Goal: Transaction & Acquisition: Purchase product/service

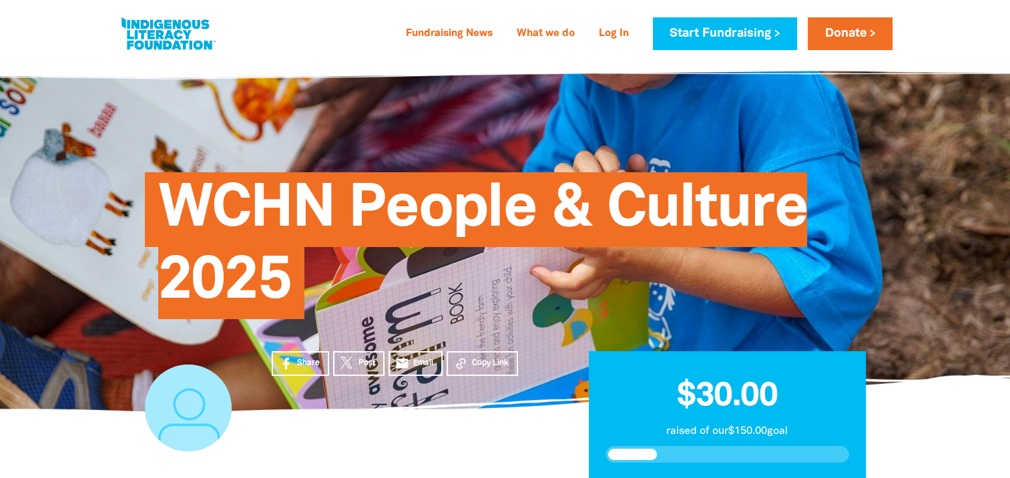
drag, startPoint x: 764, startPoint y: 130, endPoint x: 665, endPoint y: 126, distance: 99.5
click at [665, 126] on div "WCHN People & Culture 2025" at bounding box center [505, 235] width 761 height 271
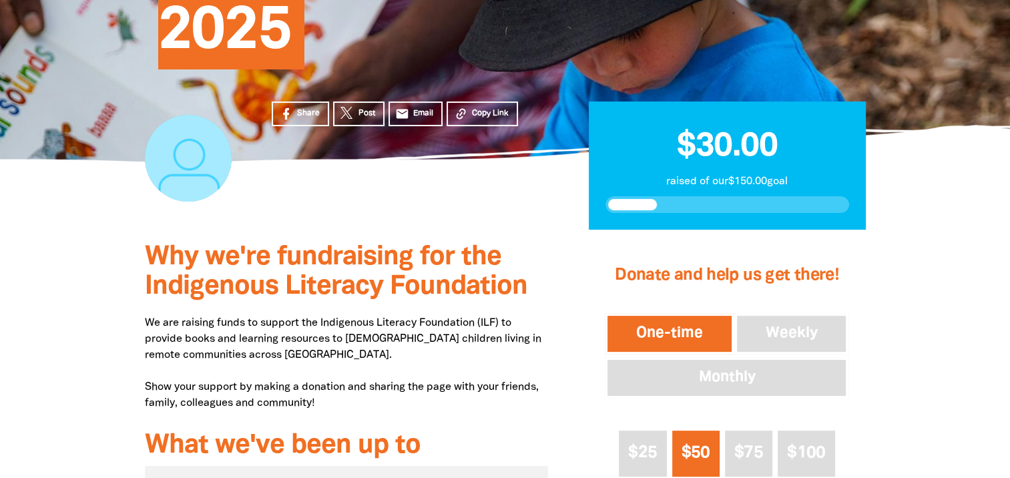
scroll to position [267, 0]
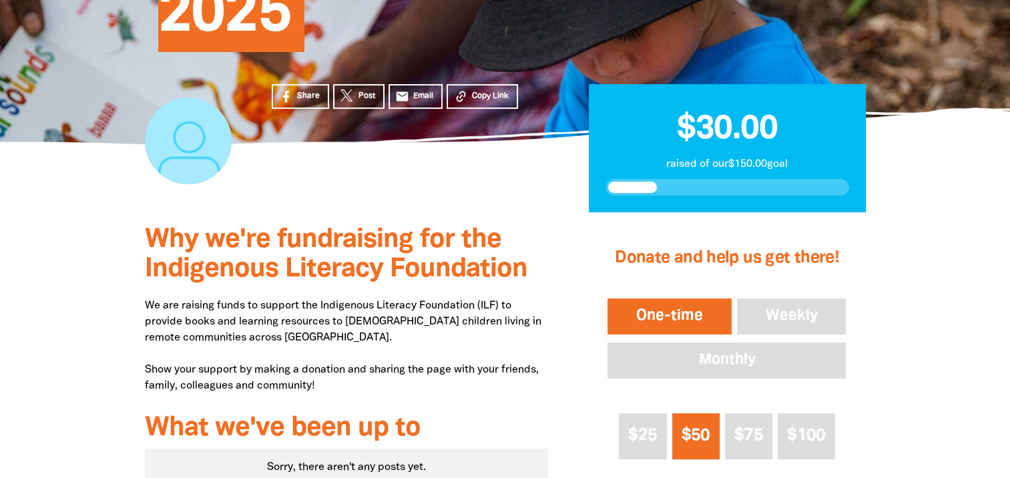
click at [649, 304] on button "One-time" at bounding box center [670, 316] width 130 height 41
click at [693, 425] on button "$50" at bounding box center [695, 436] width 47 height 46
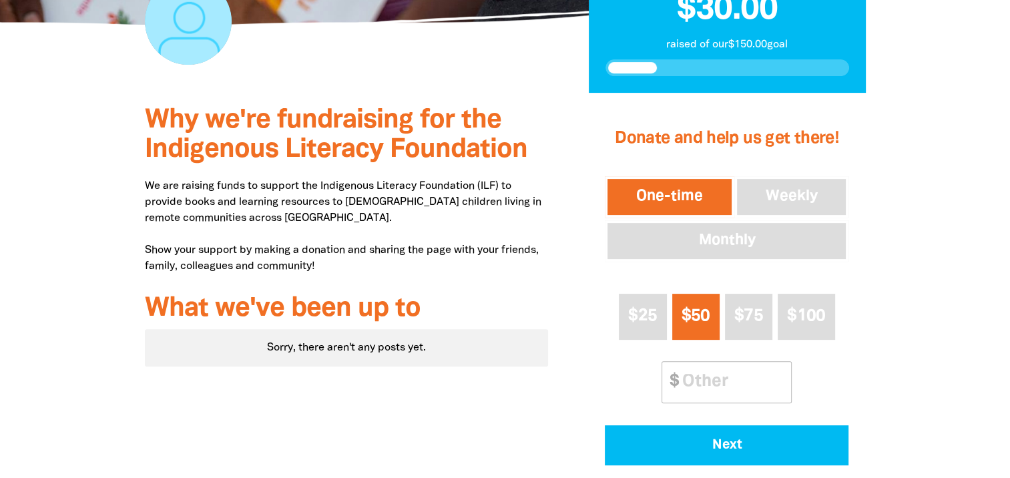
scroll to position [387, 0]
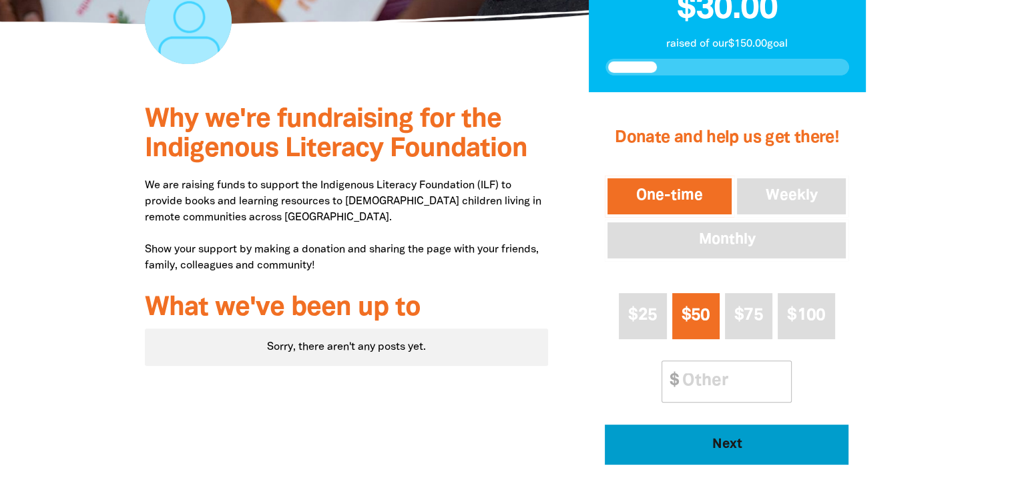
click at [692, 439] on span "Next" at bounding box center [726, 444] width 207 height 13
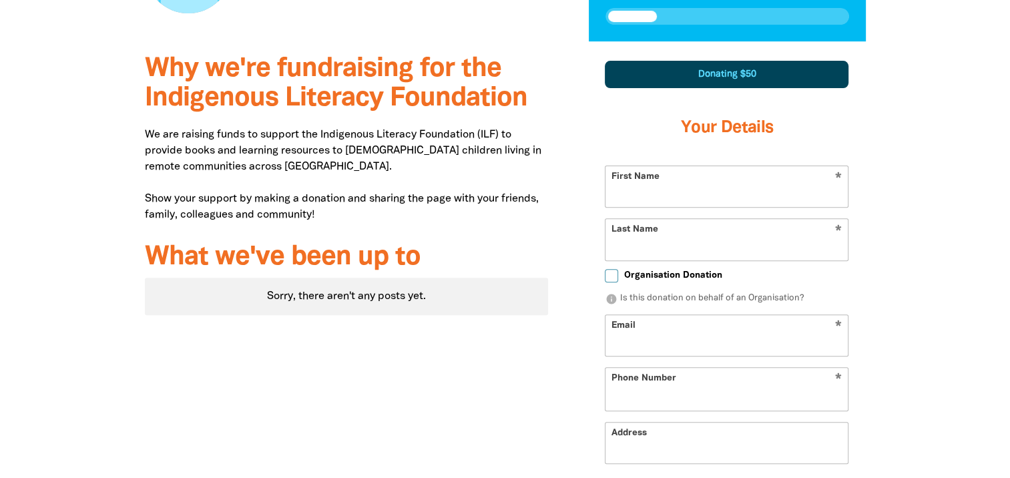
scroll to position [467, 0]
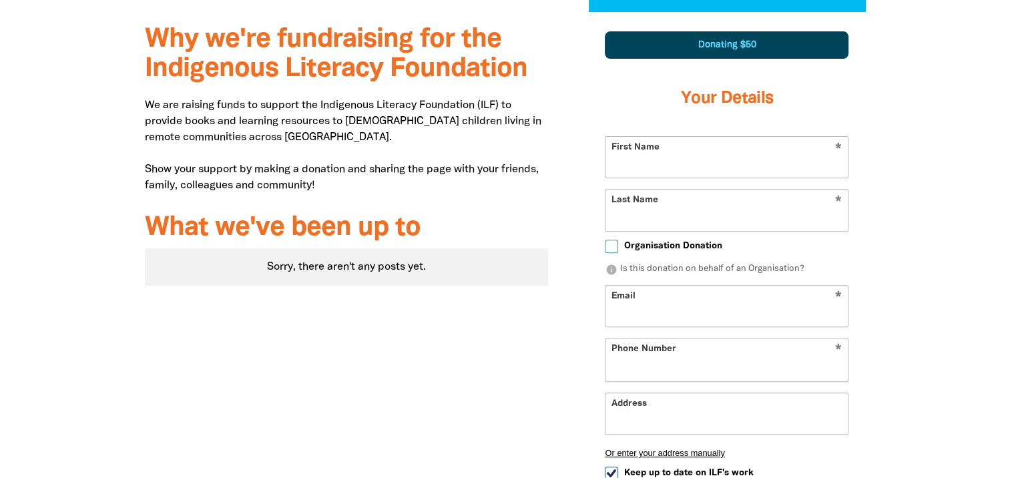
select select "AU"
click at [648, 158] on input "First Name" at bounding box center [726, 157] width 242 height 41
type input "[EMAIL_ADDRESS][DOMAIN_NAME]"
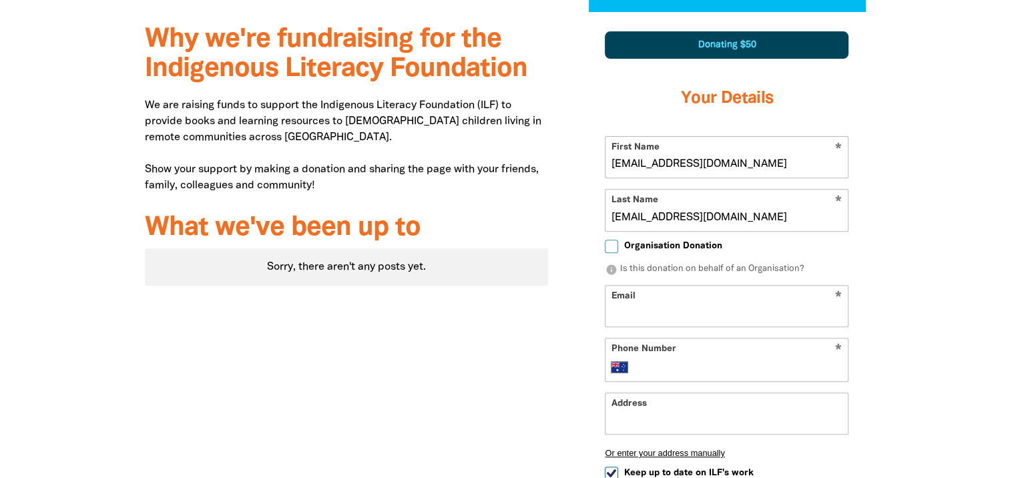
type input "[EMAIL_ADDRESS][DOMAIN_NAME]"
type input "[PHONE_NUMBER]"
click at [719, 405] on input "Address" at bounding box center [726, 413] width 242 height 41
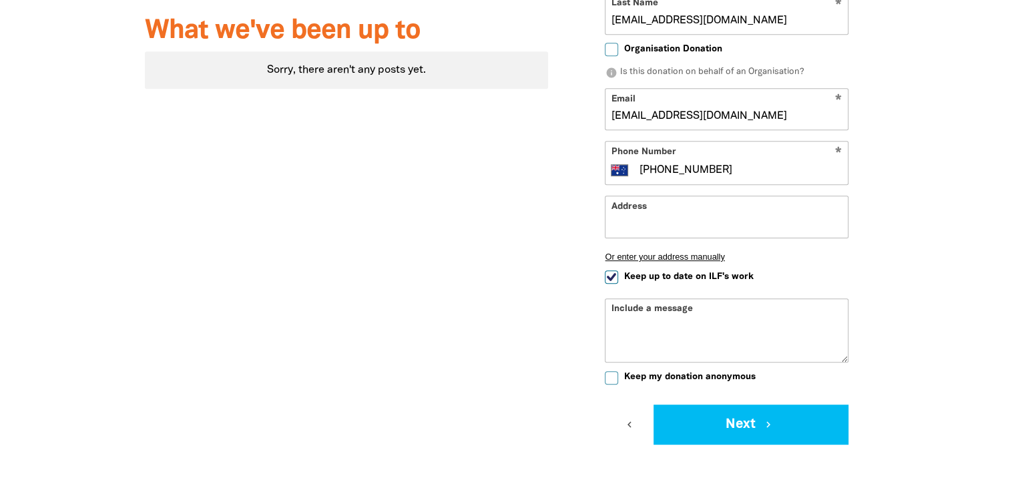
scroll to position [668, 0]
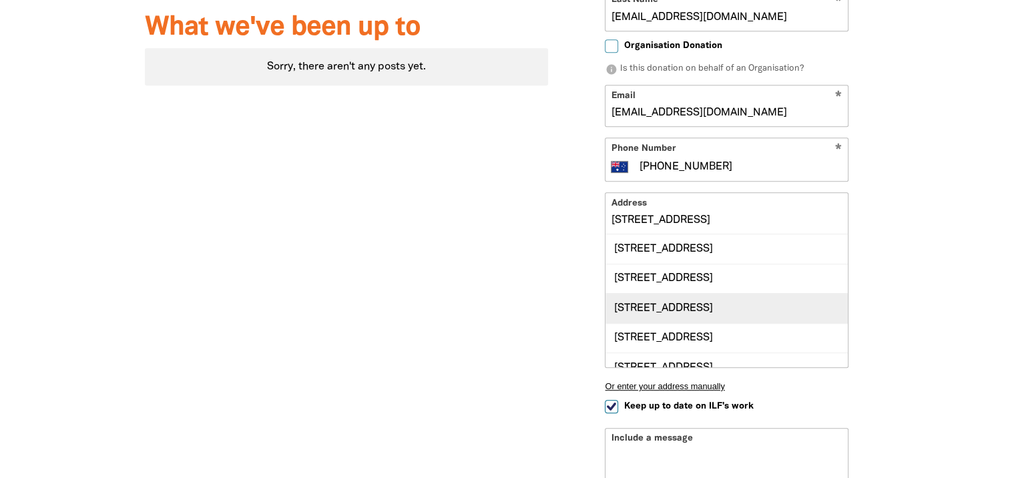
click at [720, 306] on div "[STREET_ADDRESS]" at bounding box center [726, 307] width 242 height 29
type input "[STREET_ADDRESS]"
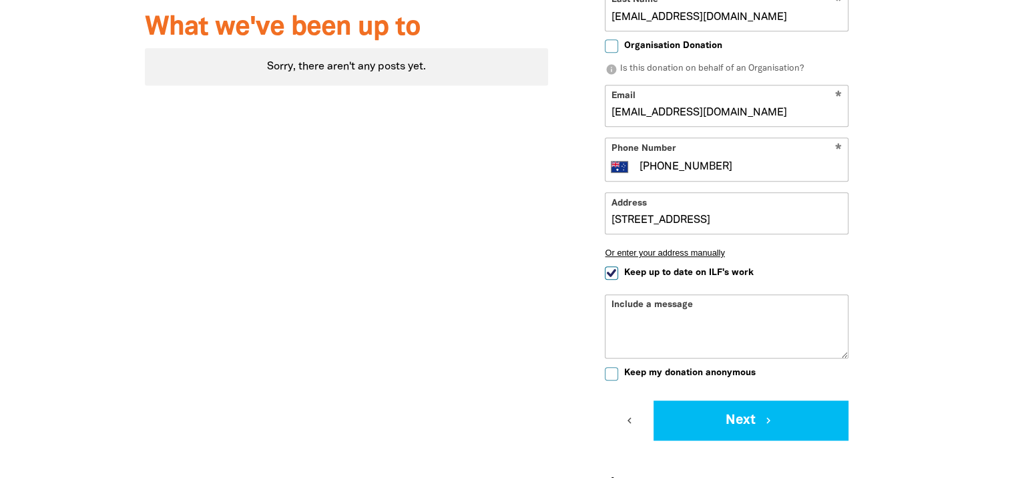
scroll to position [801, 0]
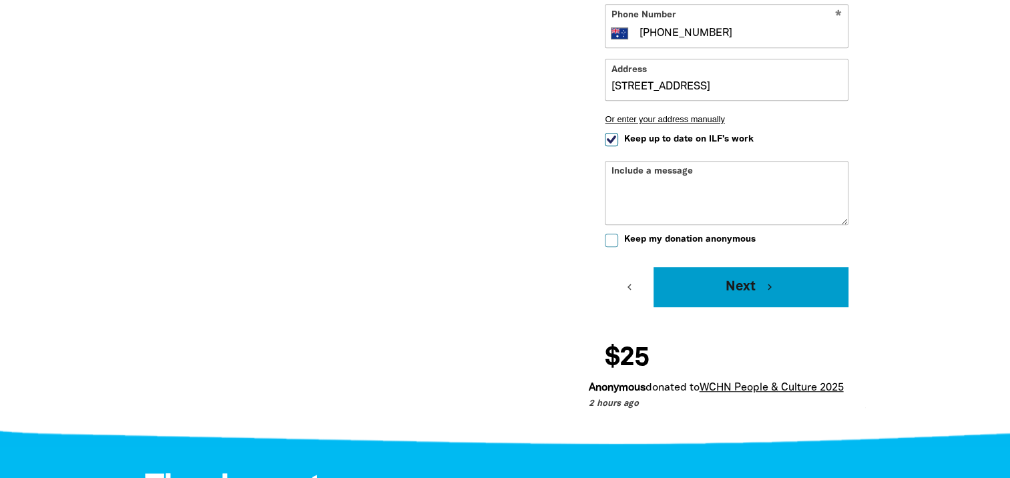
click at [764, 291] on icon "chevron_right" at bounding box center [770, 287] width 12 height 12
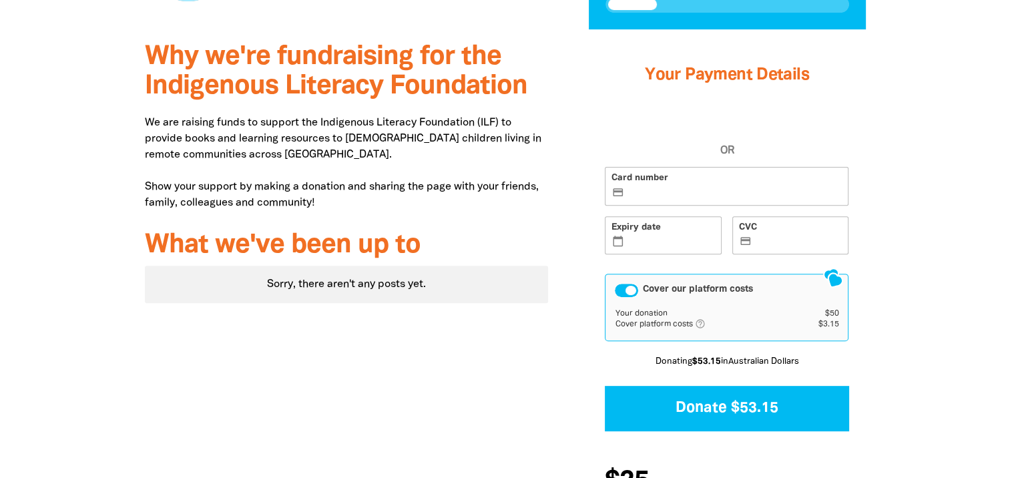
scroll to position [449, 0]
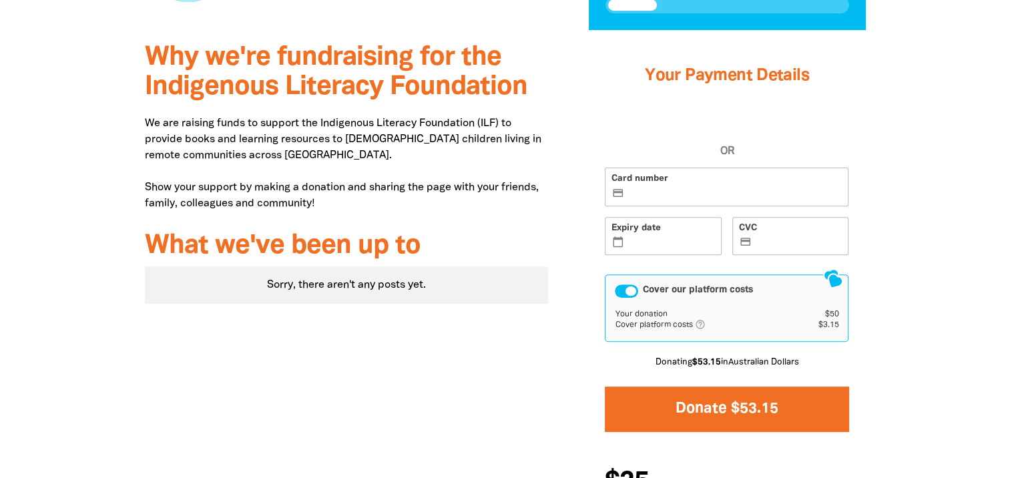
click at [759, 409] on button "Donate $53.15" at bounding box center [727, 409] width 244 height 45
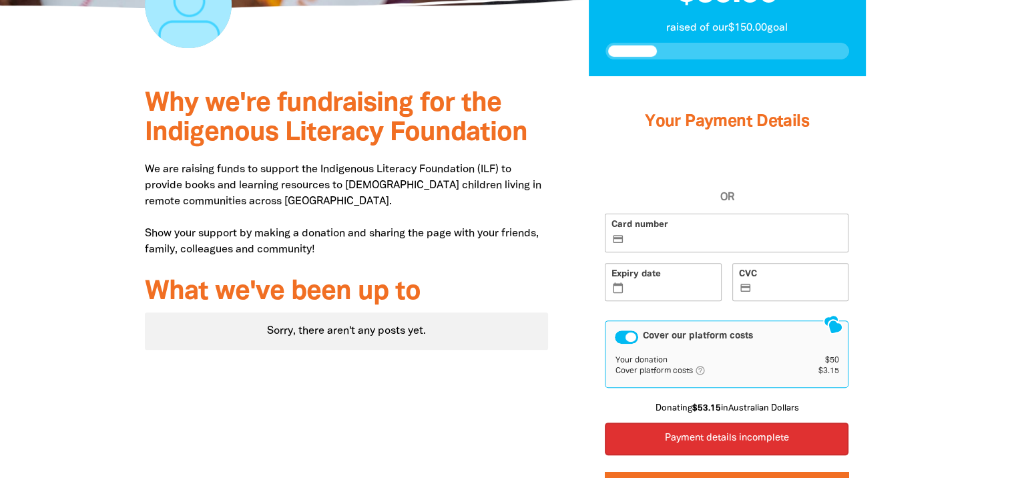
scroll to position [316, 0]
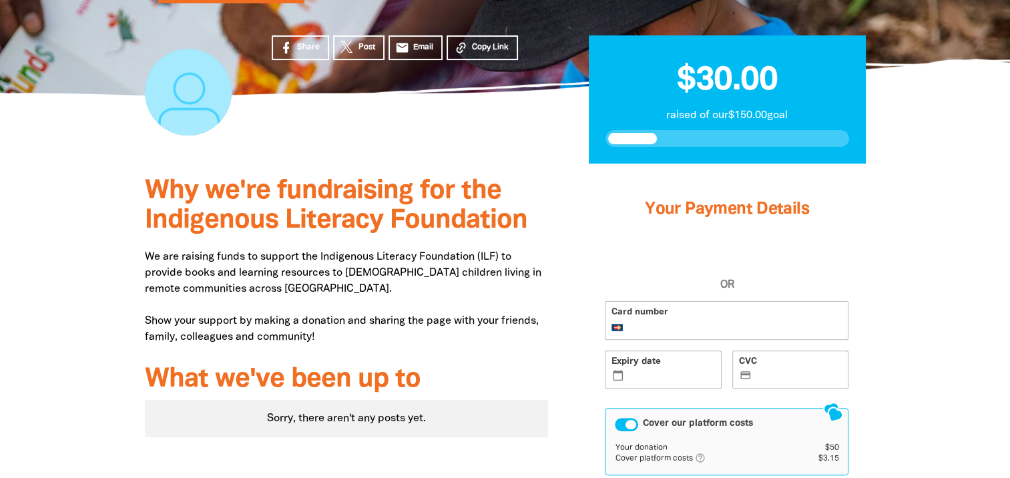
click at [792, 304] on label "Card number" at bounding box center [727, 320] width 244 height 39
click at [792, 321] on input "Card number" at bounding box center [734, 321] width 215 height 1
click at [679, 363] on label "Expiry date calendar_today" at bounding box center [663, 369] width 117 height 39
click at [679, 370] on input "Expiry date calendar_today" at bounding box center [671, 370] width 88 height 1
click at [775, 368] on label "CVC credit_card" at bounding box center [790, 369] width 117 height 39
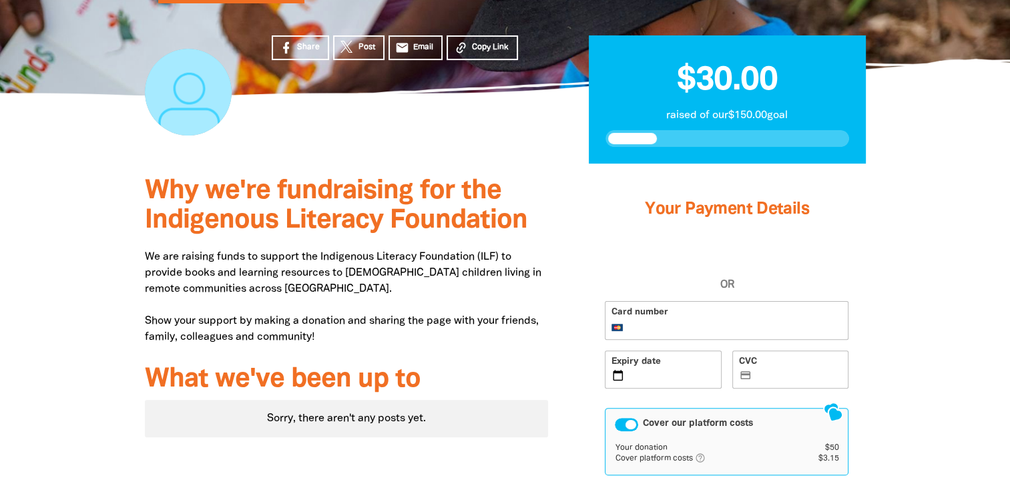
click at [775, 370] on input "CVC credit_card" at bounding box center [798, 370] width 88 height 1
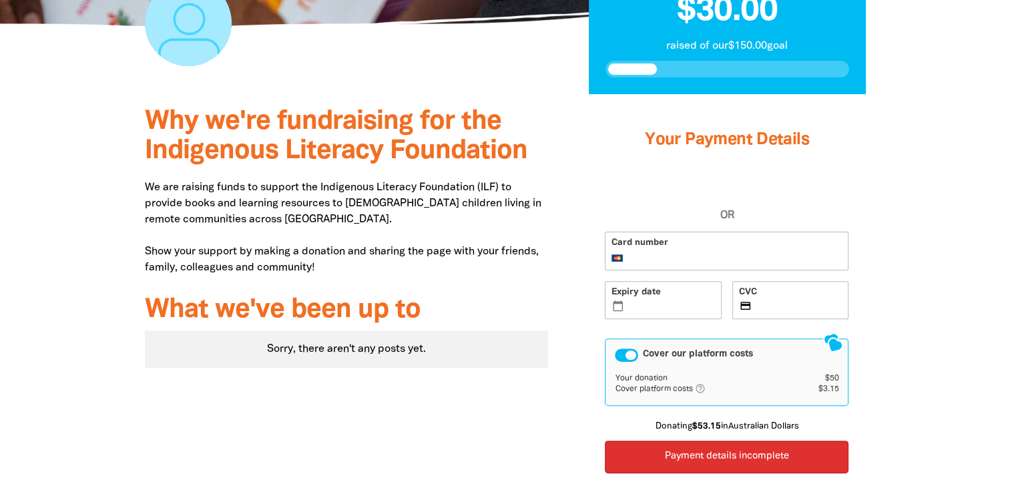
scroll to position [449, 0]
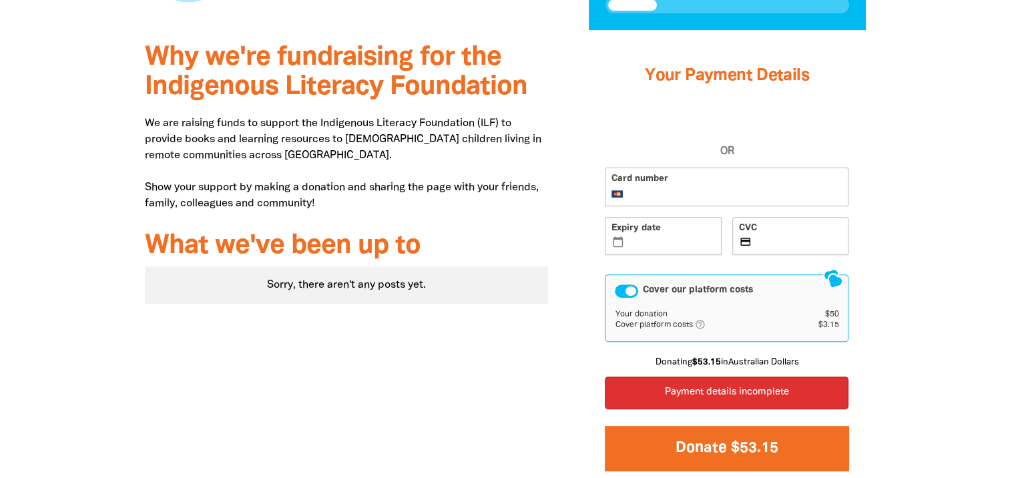
click at [790, 435] on button "Donate $53.15" at bounding box center [727, 448] width 244 height 45
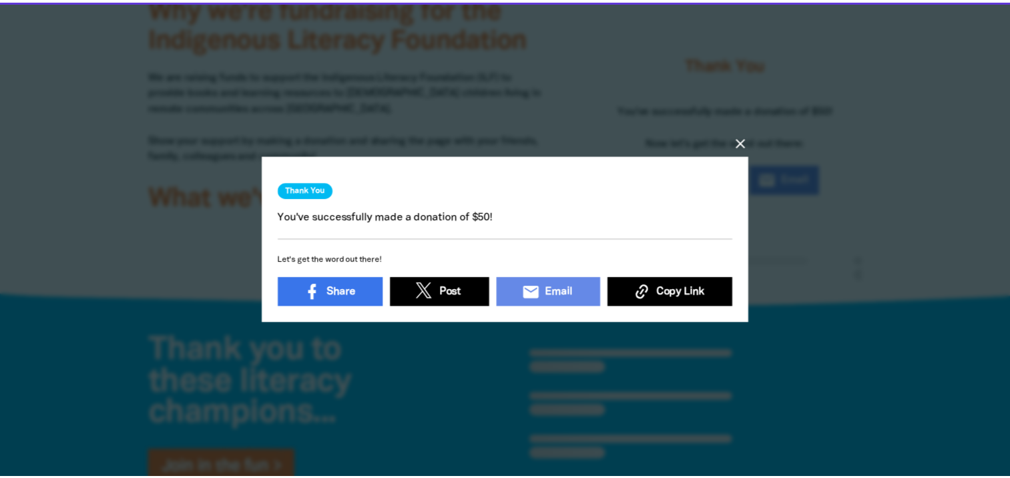
scroll to position [354, 0]
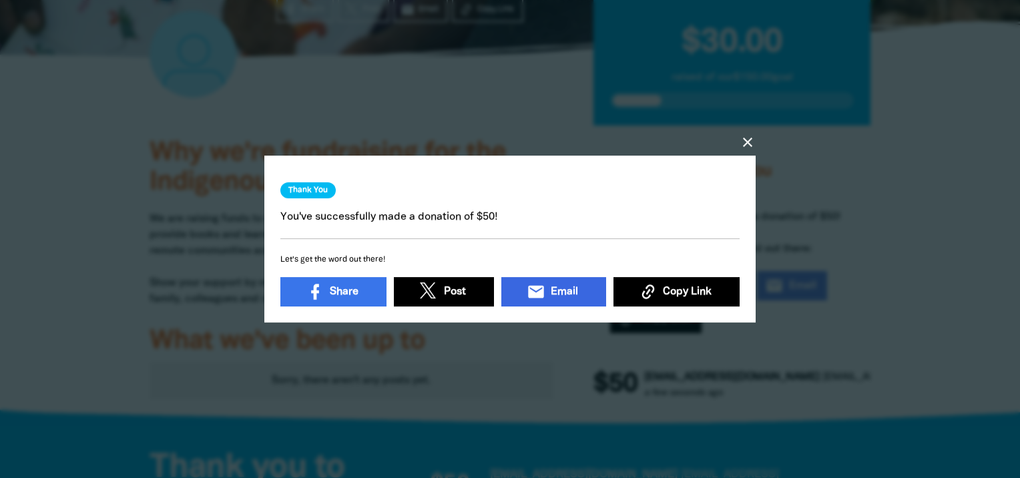
click at [555, 278] on link "email Email" at bounding box center [553, 291] width 105 height 29
click at [756, 132] on div "close Thank You You've successfully made a donation of $50! Let's get the word …" at bounding box center [510, 239] width 534 height 215
click at [750, 136] on icon "close" at bounding box center [748, 142] width 16 height 16
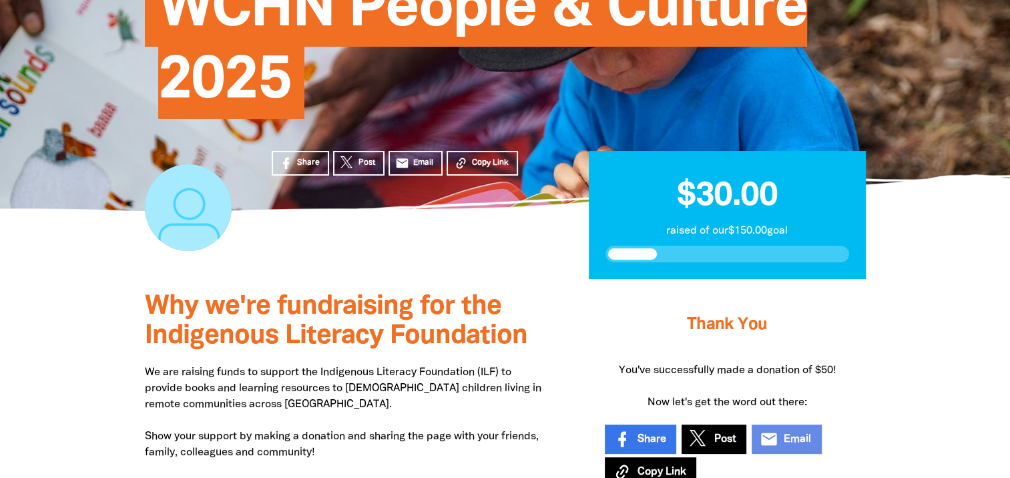
scroll to position [0, 0]
